Goal: Register for event/course

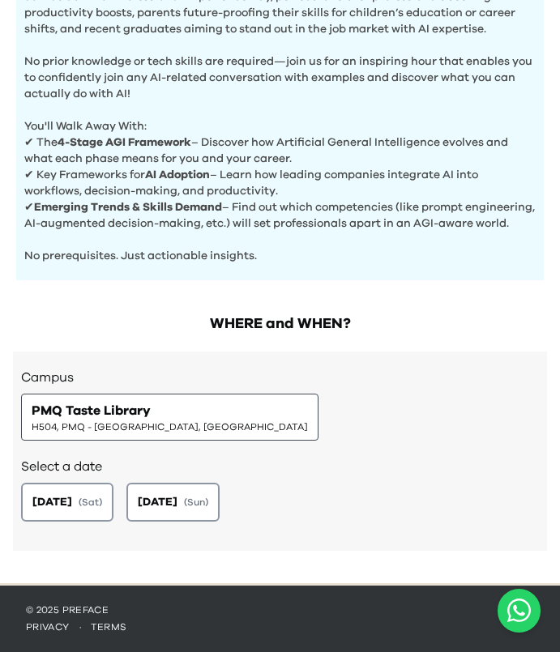
scroll to position [579, 0]
click at [97, 454] on button "[DATE] ( Sat )" at bounding box center [67, 501] width 97 height 41
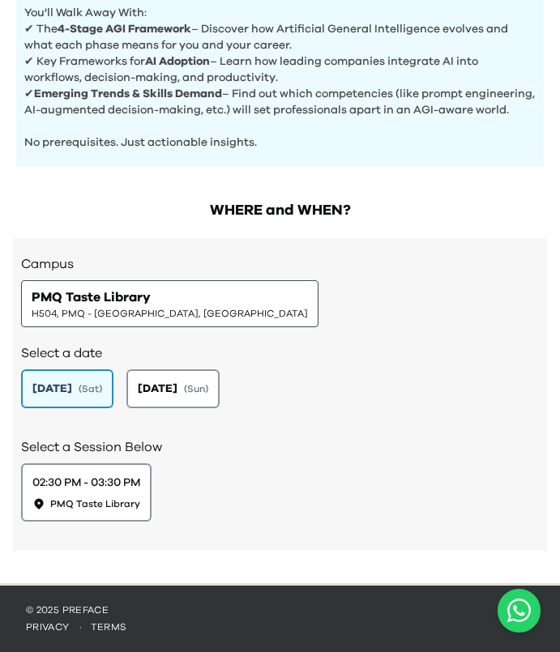
scroll to position [693, 0]
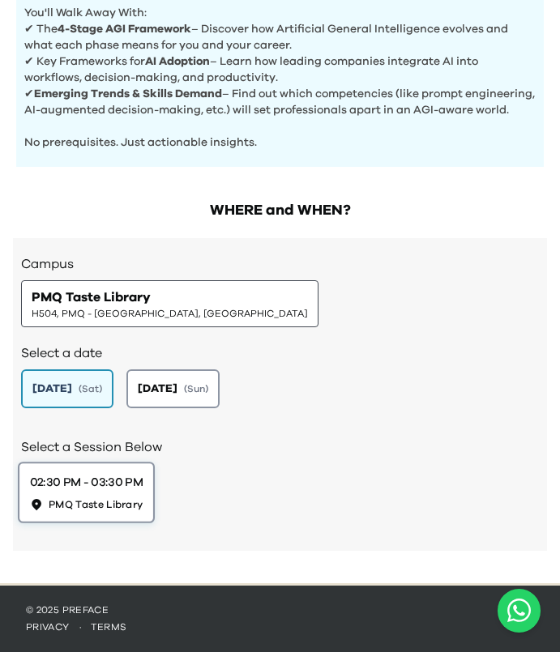
click at [79, 454] on span "PMQ Taste Library" at bounding box center [96, 505] width 95 height 14
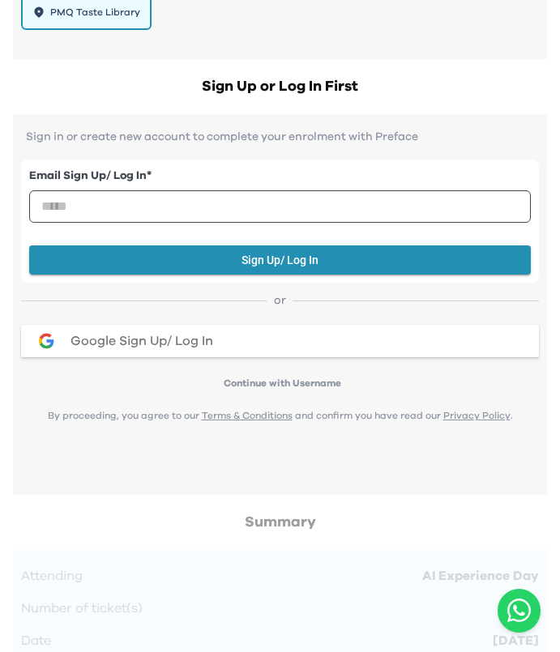
scroll to position [1179, 0]
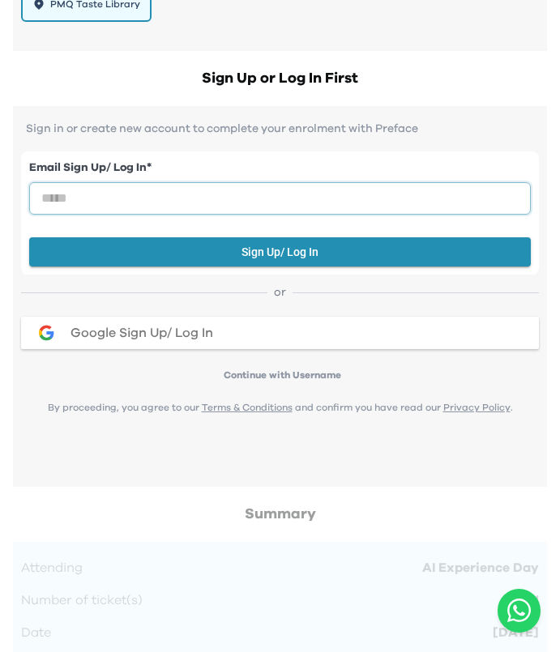
click at [154, 213] on input "email" at bounding box center [280, 198] width 502 height 32
type input "**********"
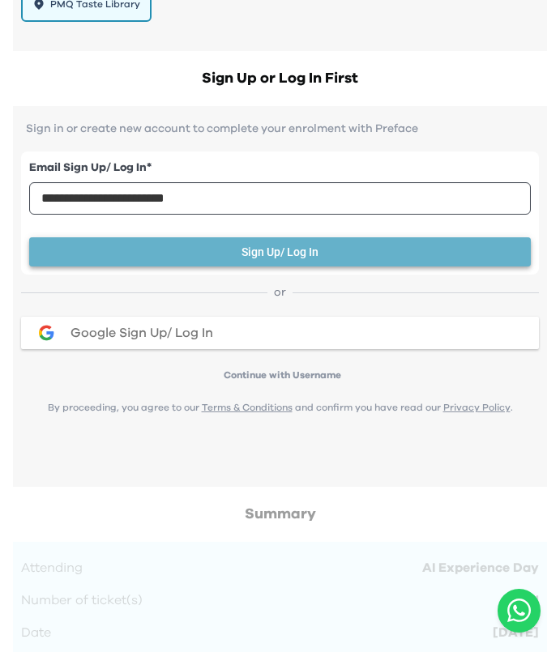
click at [243, 262] on button "Sign Up/ Log In" at bounding box center [280, 252] width 502 height 30
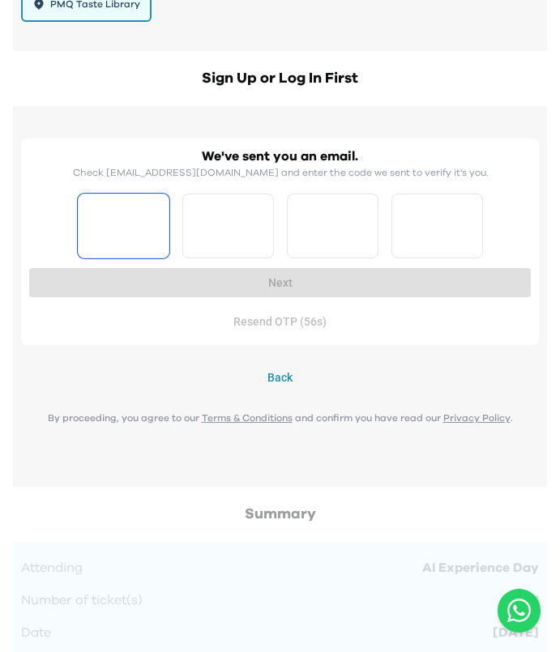
type input "*"
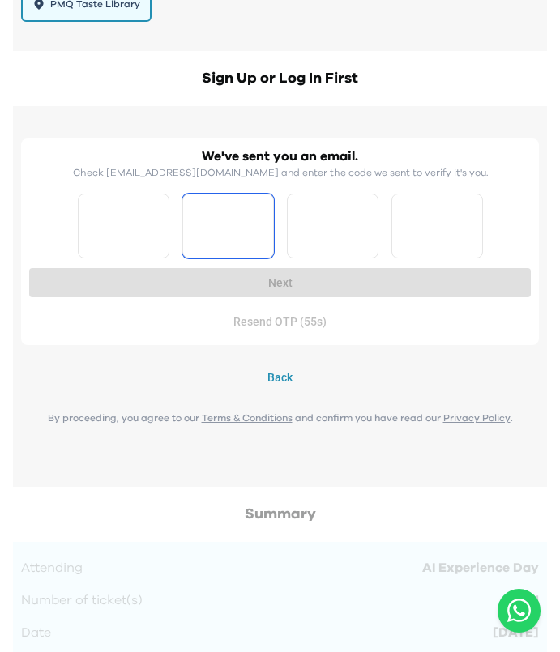
click at [156, 237] on input "*" at bounding box center [124, 226] width 92 height 65
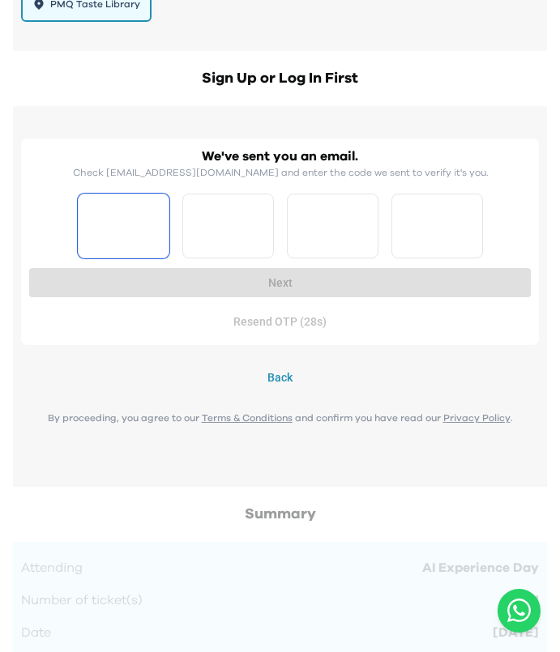
click at [141, 245] on input "*" at bounding box center [124, 226] width 92 height 65
drag, startPoint x: 276, startPoint y: 341, endPoint x: 288, endPoint y: 338, distance: 12.6
click at [276, 337] on button "Resend OTP" at bounding box center [280, 322] width 502 height 30
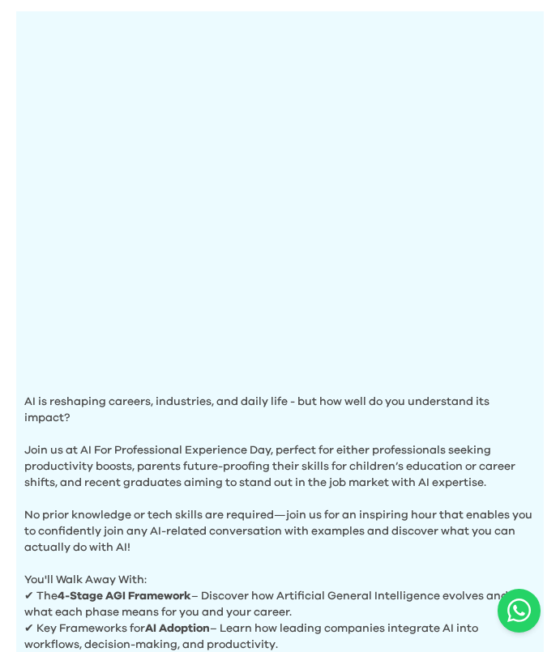
scroll to position [0, 0]
